Goal: Check status: Check status

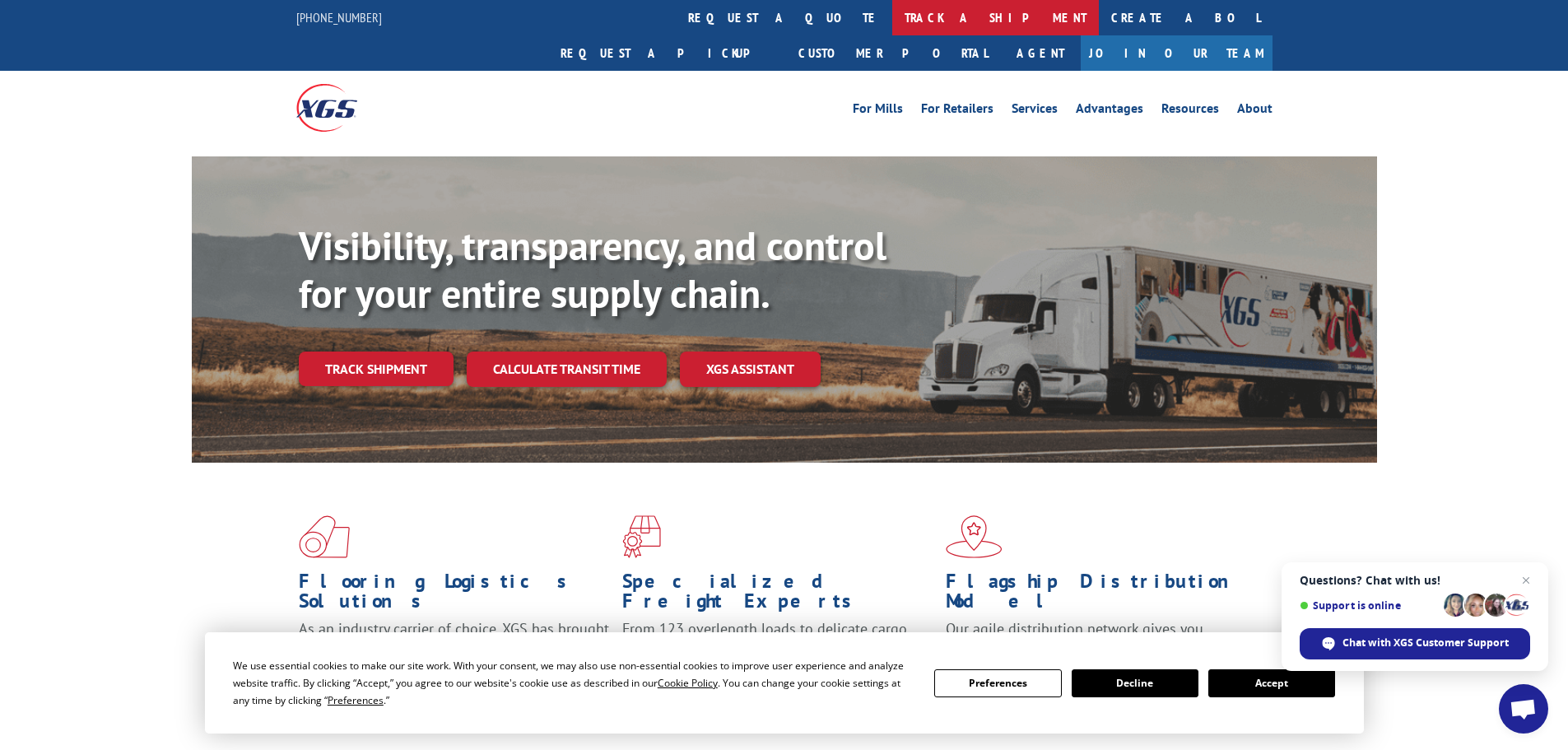
click at [892, 24] on link "track a shipment" at bounding box center [995, 18] width 206 height 36
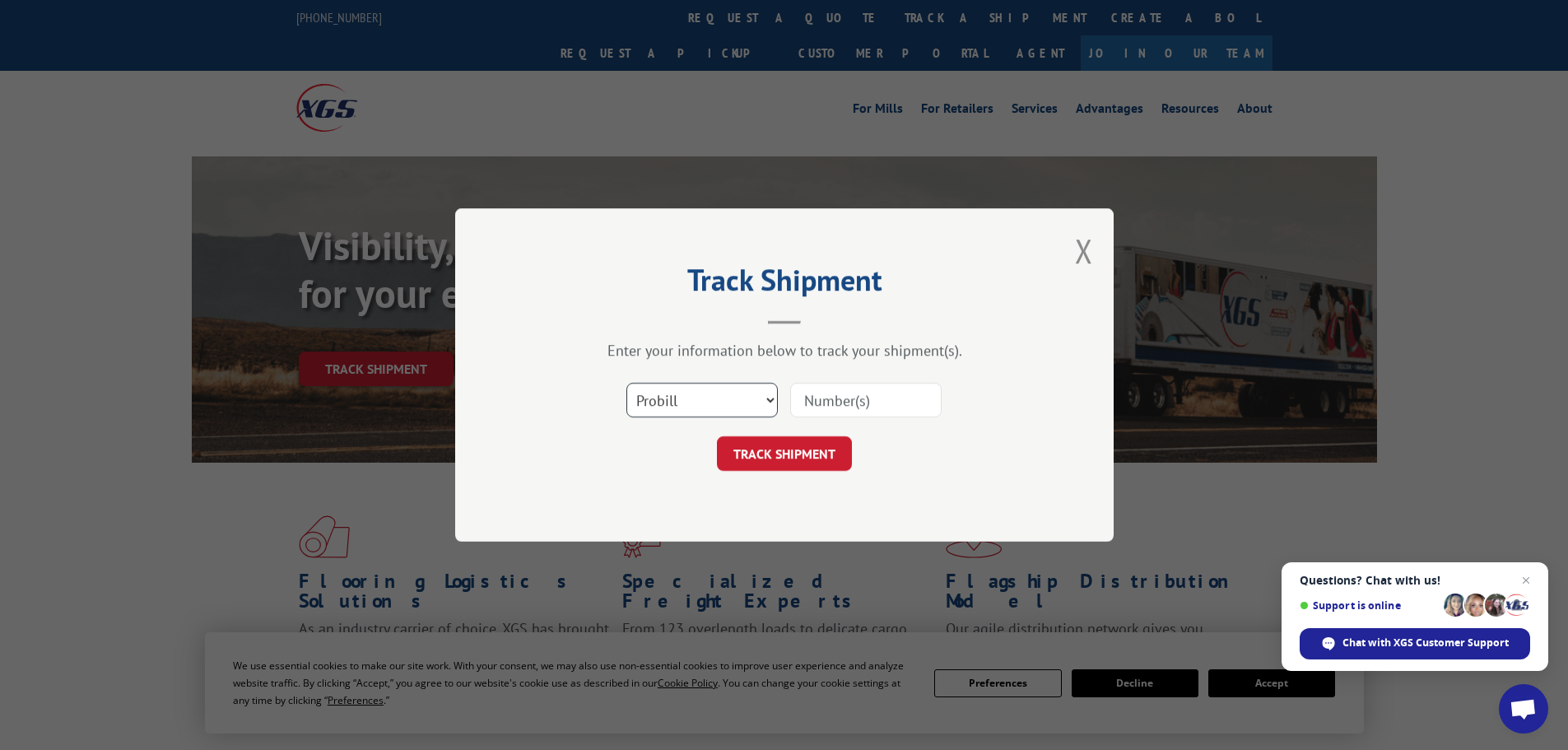
click at [718, 396] on select "Select category... Probill BOL PO" at bounding box center [702, 400] width 151 height 35
select select "bol"
click at [626, 383] on select "Select category... Probill BOL PO" at bounding box center [702, 400] width 151 height 35
click at [816, 399] on input at bounding box center [866, 400] width 151 height 35
paste input "6021941"
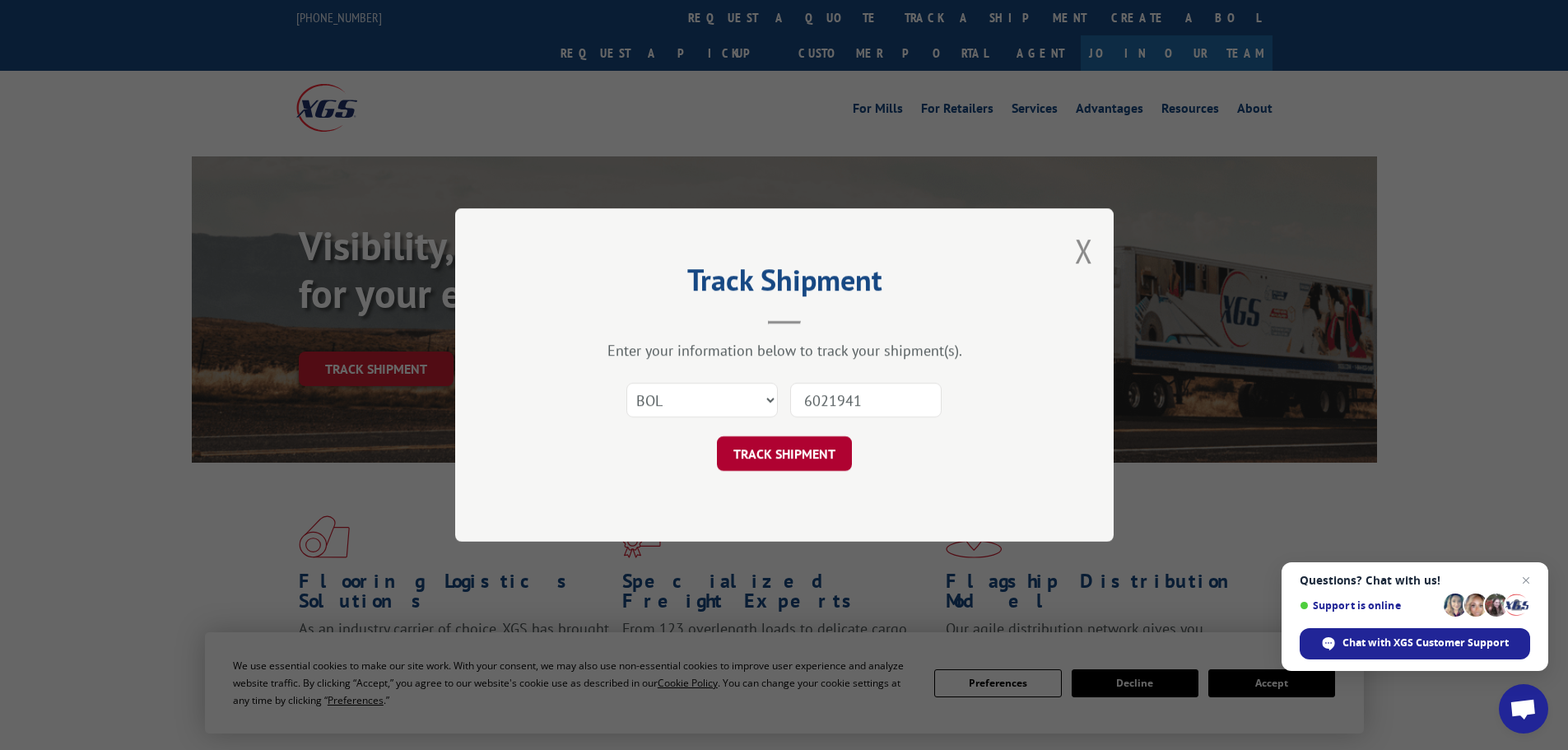
type input "6021941"
drag, startPoint x: 777, startPoint y: 450, endPoint x: 587, endPoint y: 342, distance: 218.5
click at [777, 448] on button "TRACK SHIPMENT" at bounding box center [784, 453] width 135 height 35
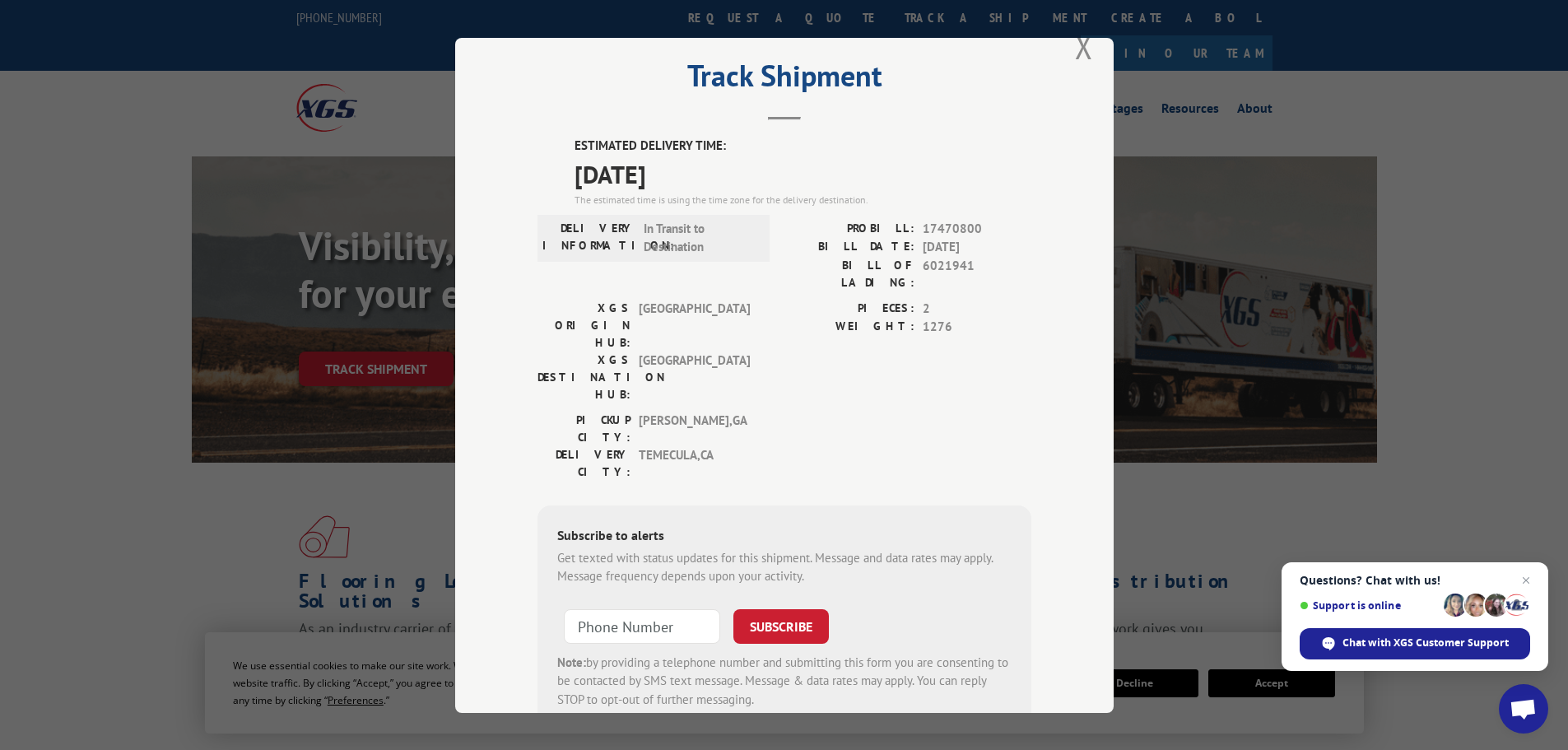
scroll to position [66, 0]
